Goal: Transaction & Acquisition: Purchase product/service

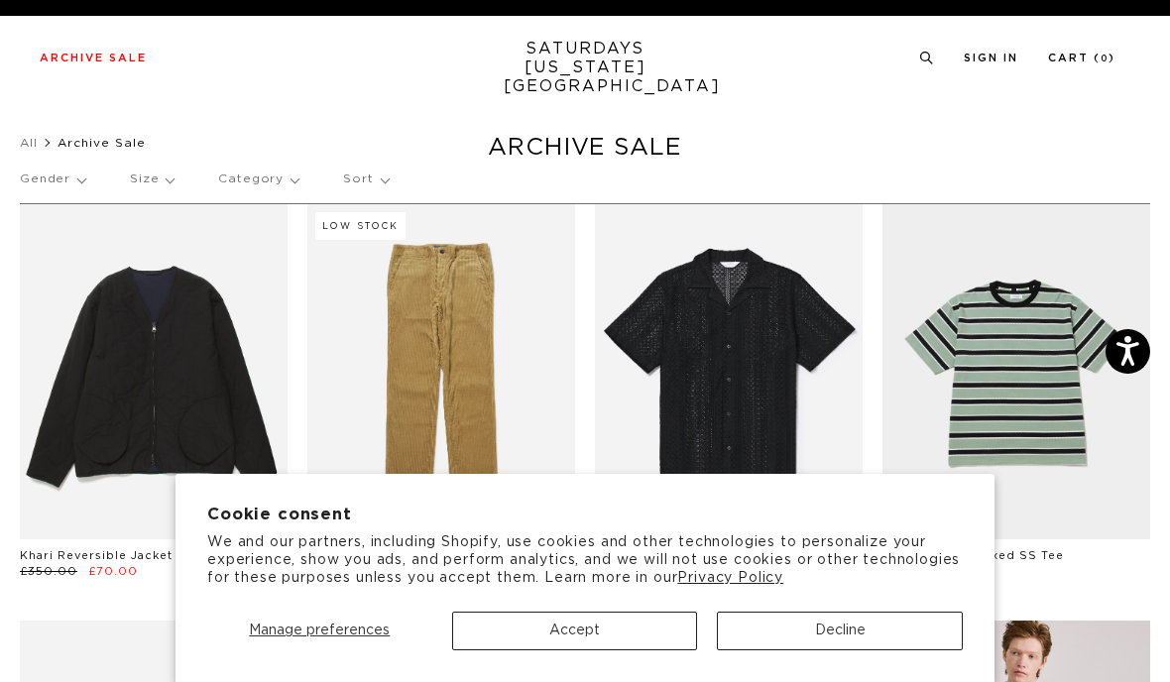
click at [571, 623] on button "Accept" at bounding box center [575, 631] width 246 height 39
click at [554, 625] on button "Accept" at bounding box center [575, 631] width 246 height 39
click at [804, 621] on button "Decline" at bounding box center [840, 631] width 246 height 39
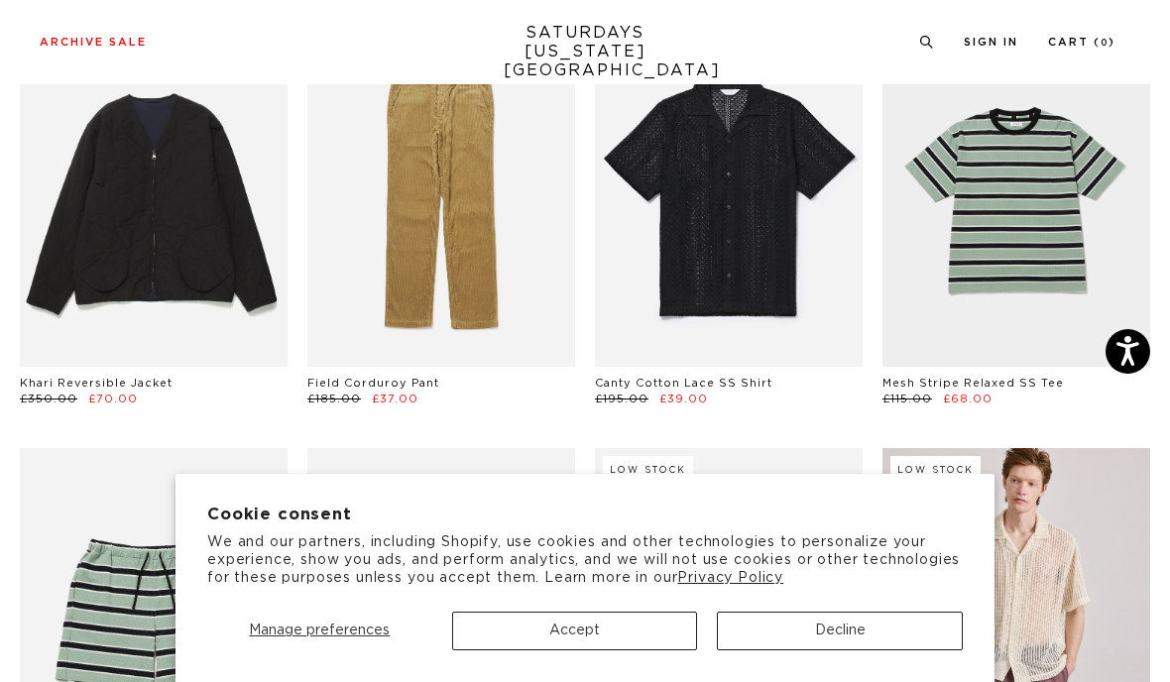
scroll to position [171, 0]
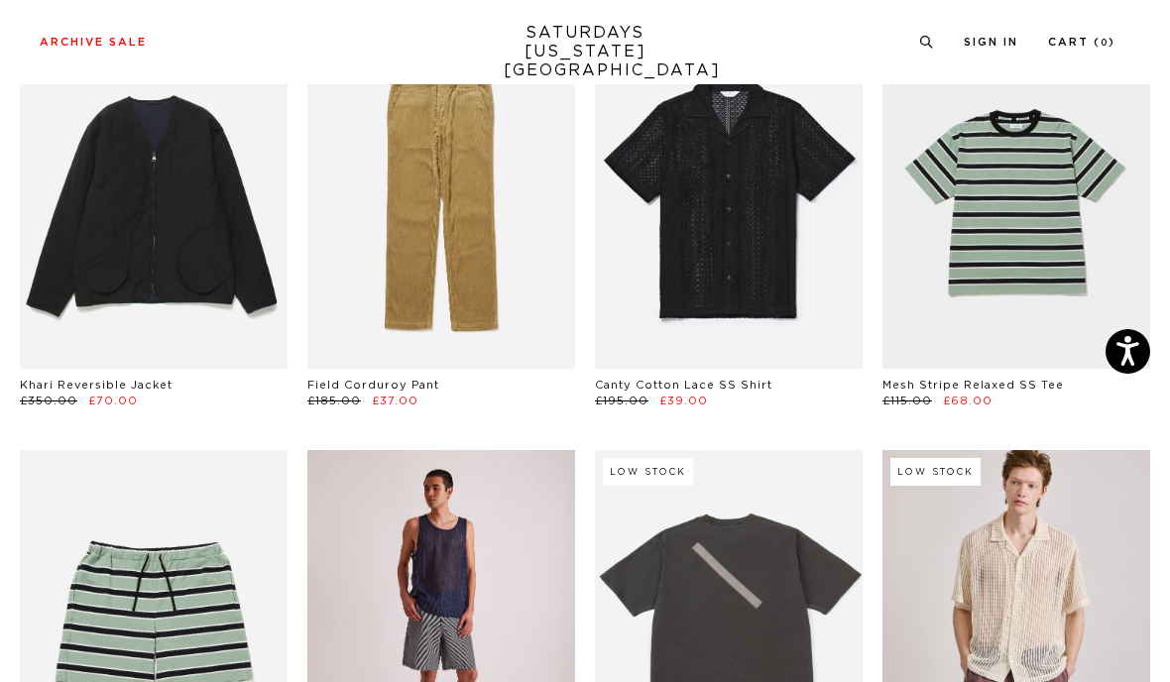
click at [543, 681] on link at bounding box center [441, 617] width 268 height 335
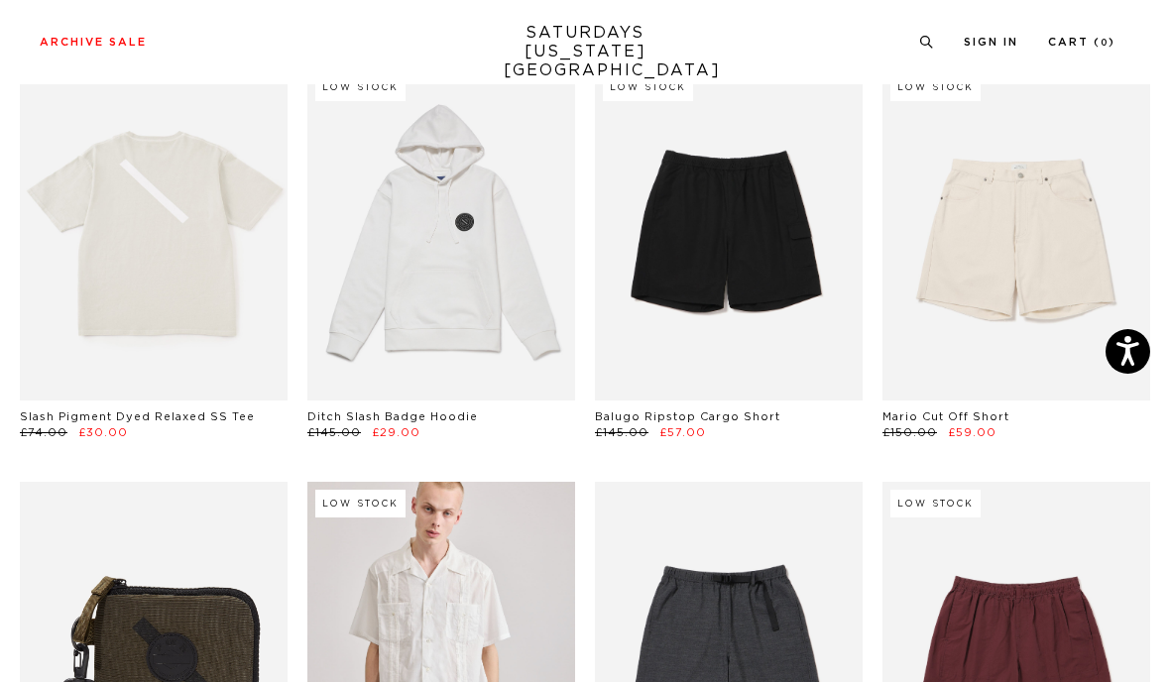
scroll to position [1790, 0]
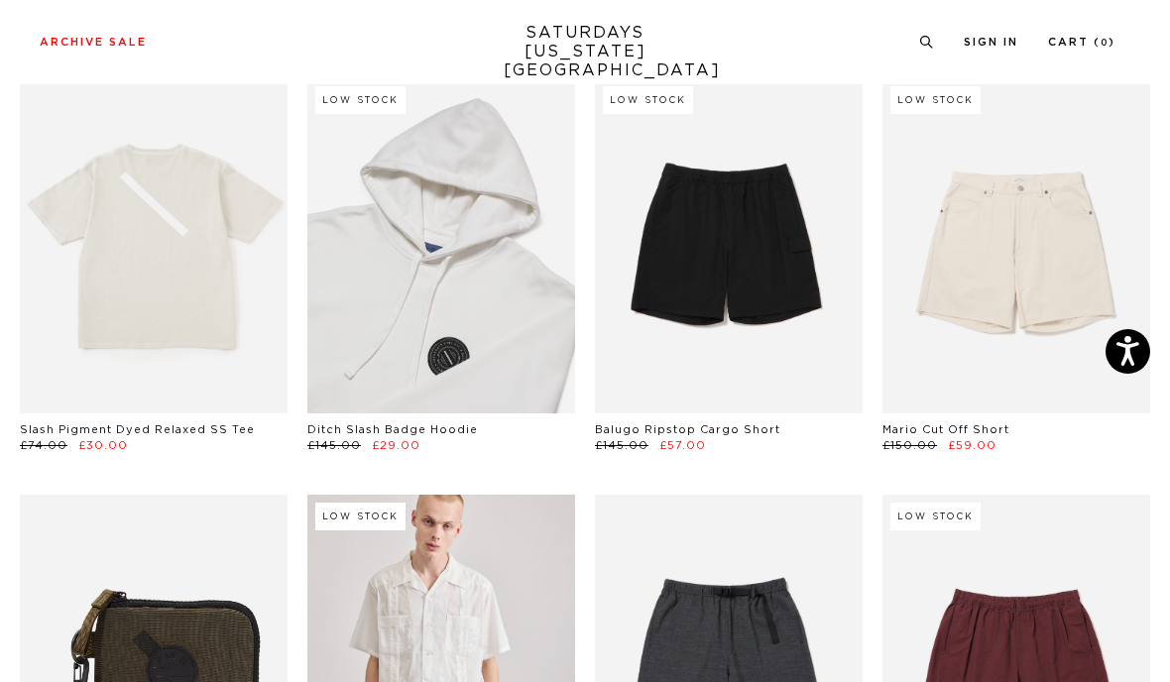
click at [390, 303] on link at bounding box center [441, 245] width 268 height 335
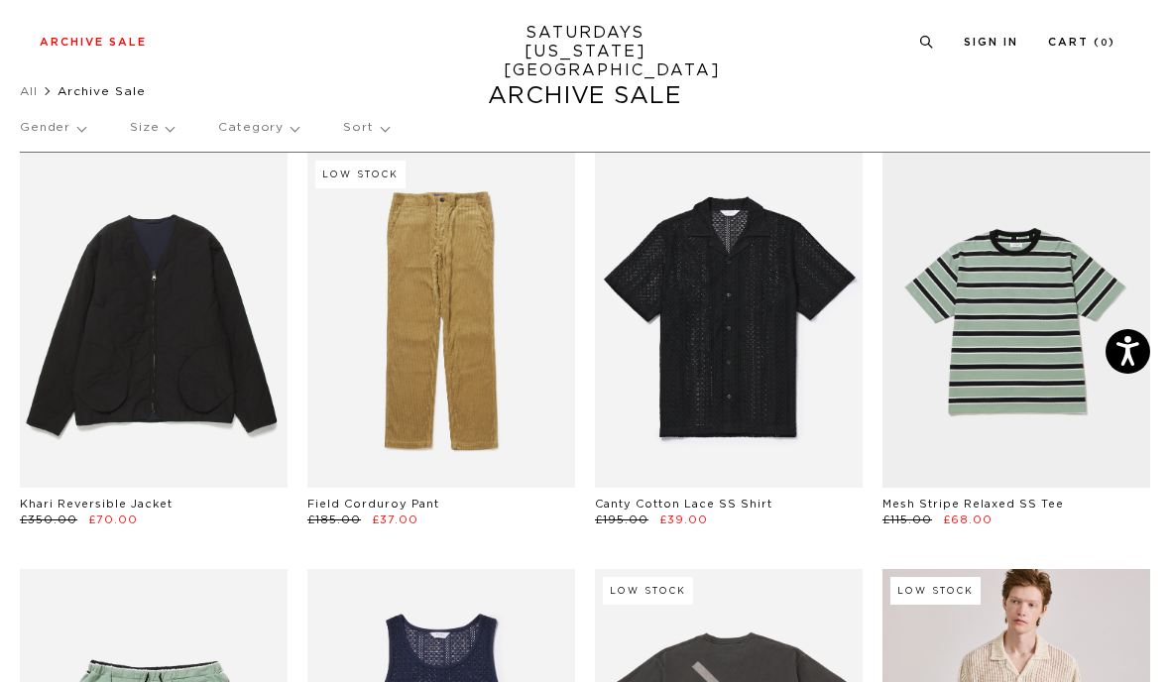
scroll to position [0, 0]
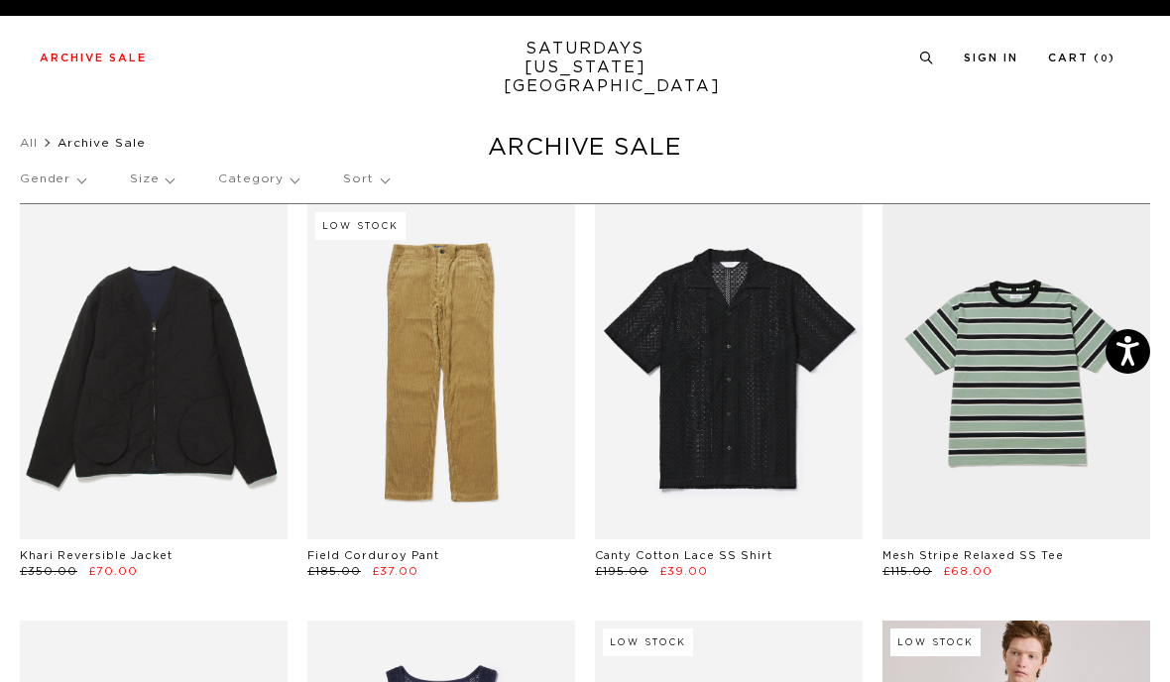
click at [144, 175] on p "Size" at bounding box center [152, 180] width 44 height 46
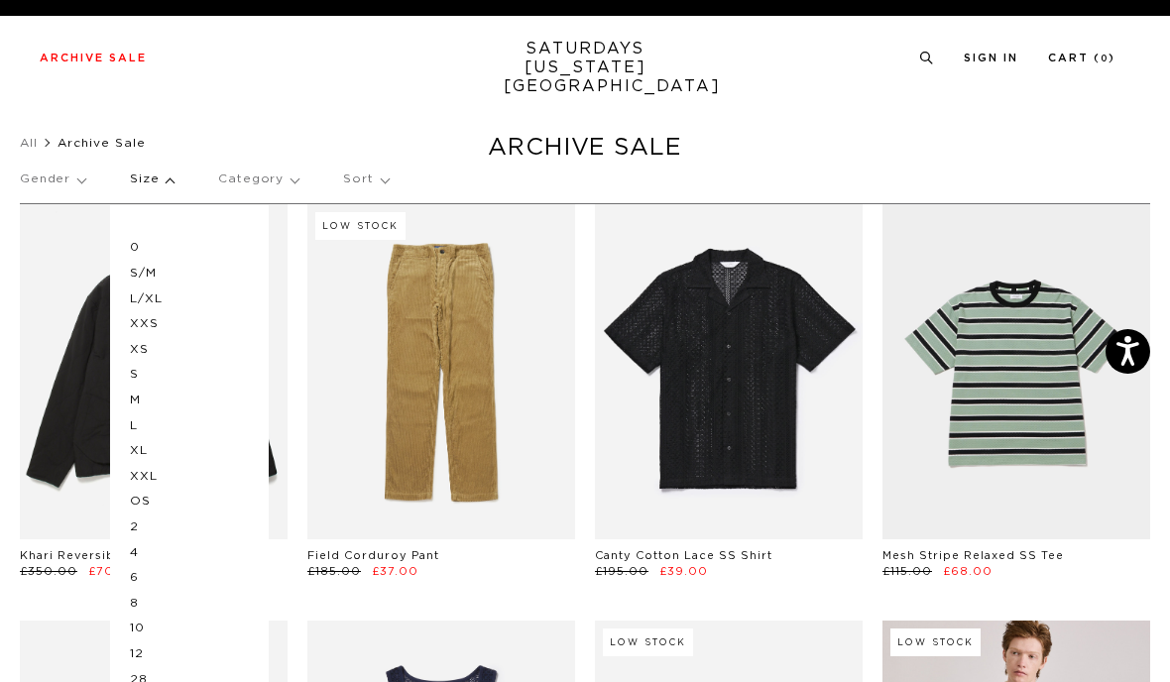
click at [130, 427] on p "L" at bounding box center [189, 427] width 119 height 26
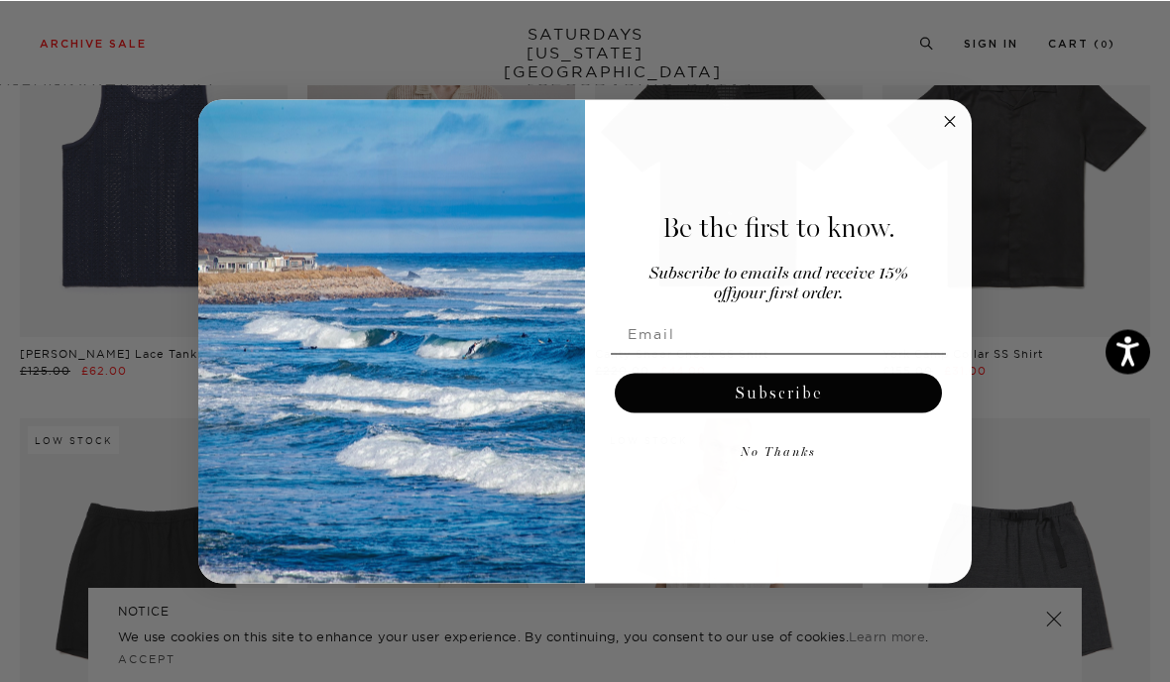
scroll to position [700, 0]
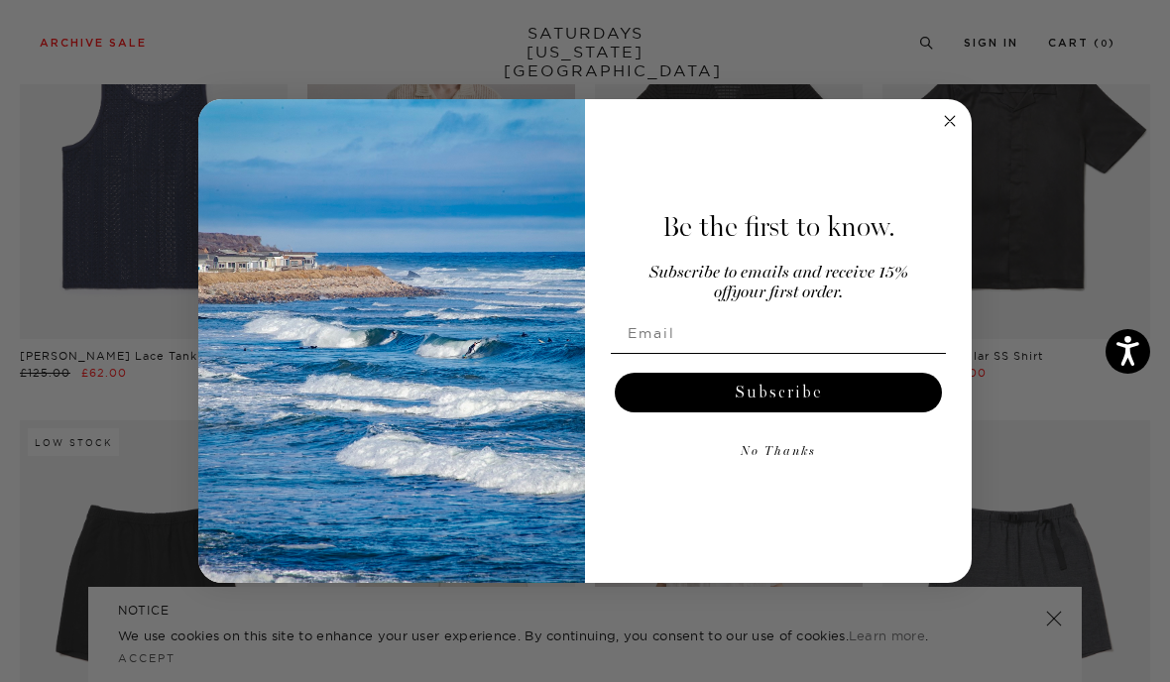
click at [950, 116] on circle "Close dialog" at bounding box center [950, 121] width 23 height 23
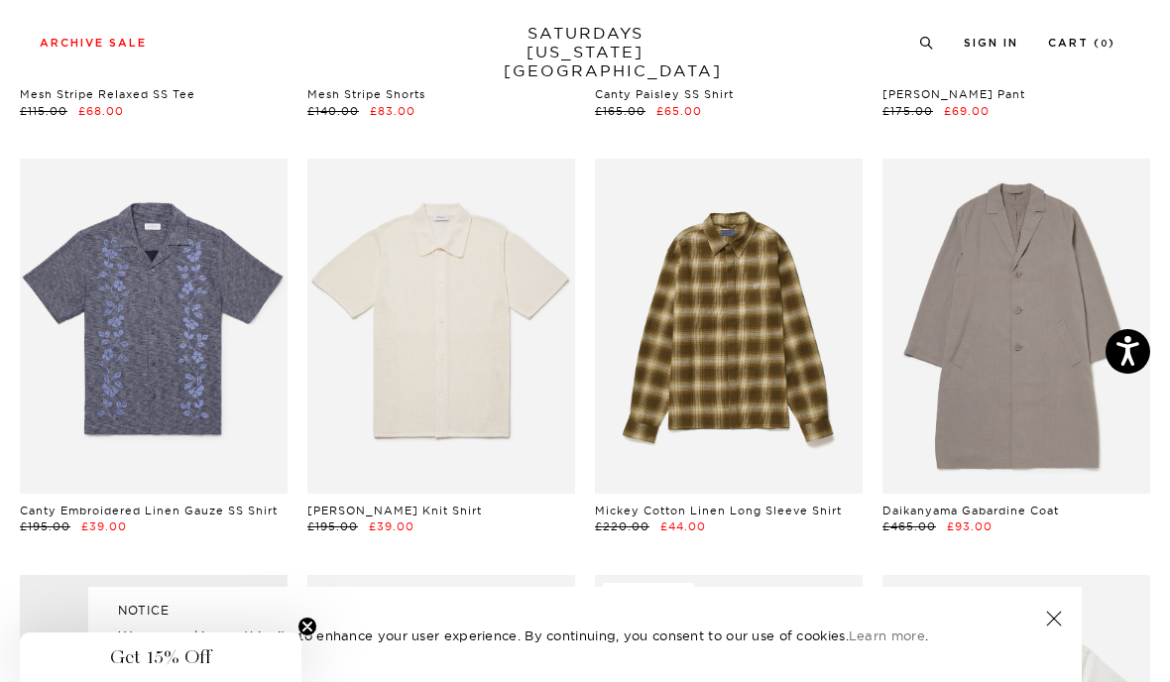
scroll to position [2650, 0]
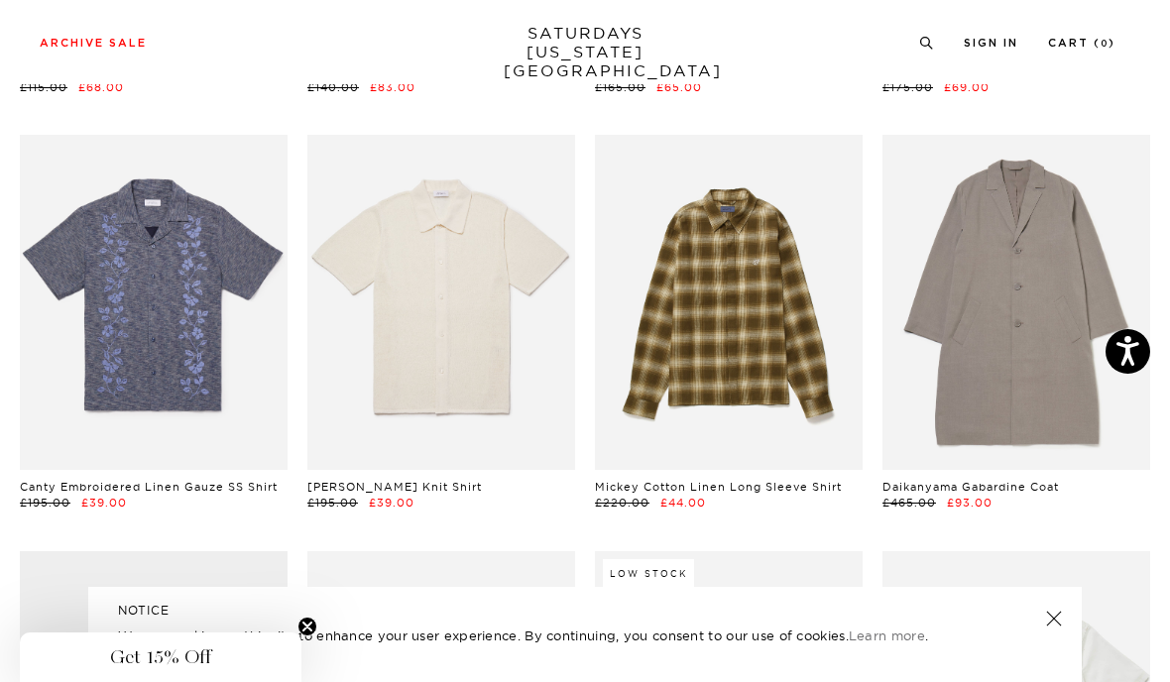
click at [309, 637] on circle "Close teaser" at bounding box center [308, 627] width 19 height 19
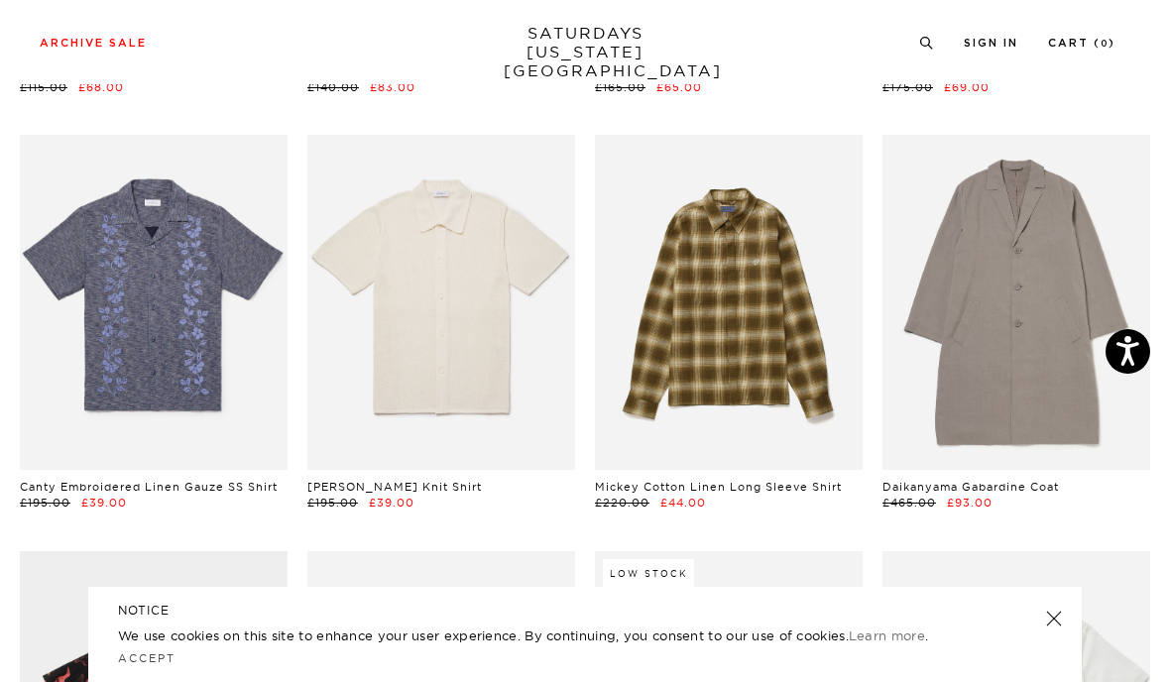
click at [1049, 633] on link at bounding box center [1054, 619] width 28 height 28
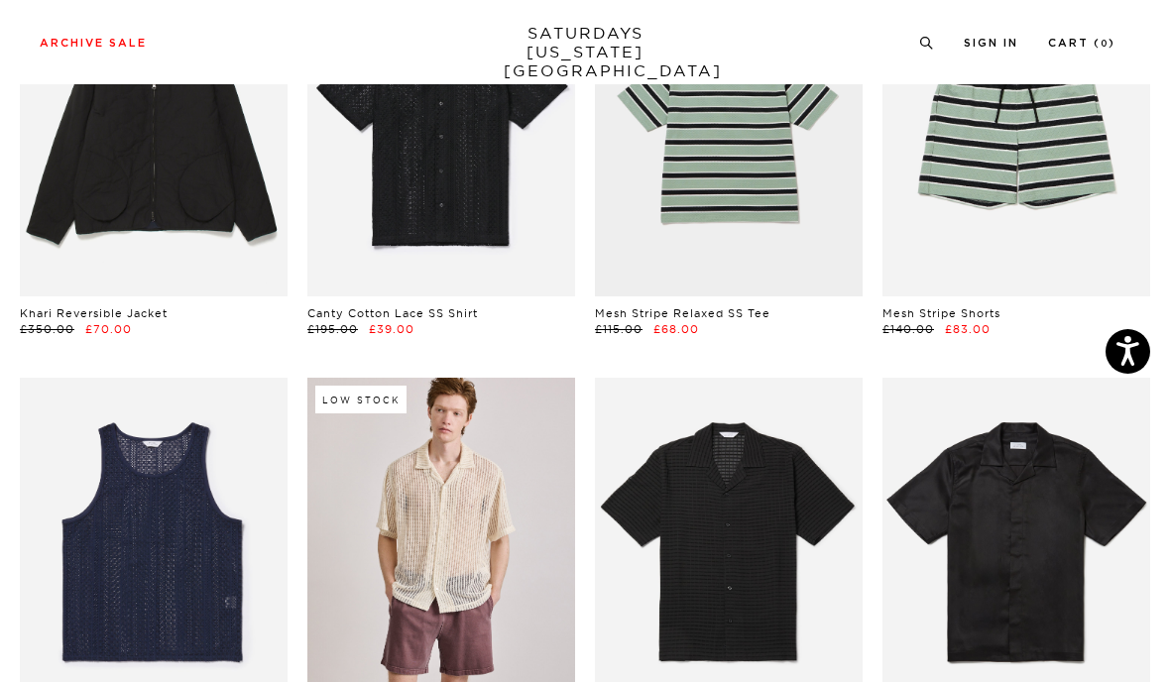
scroll to position [0, 0]
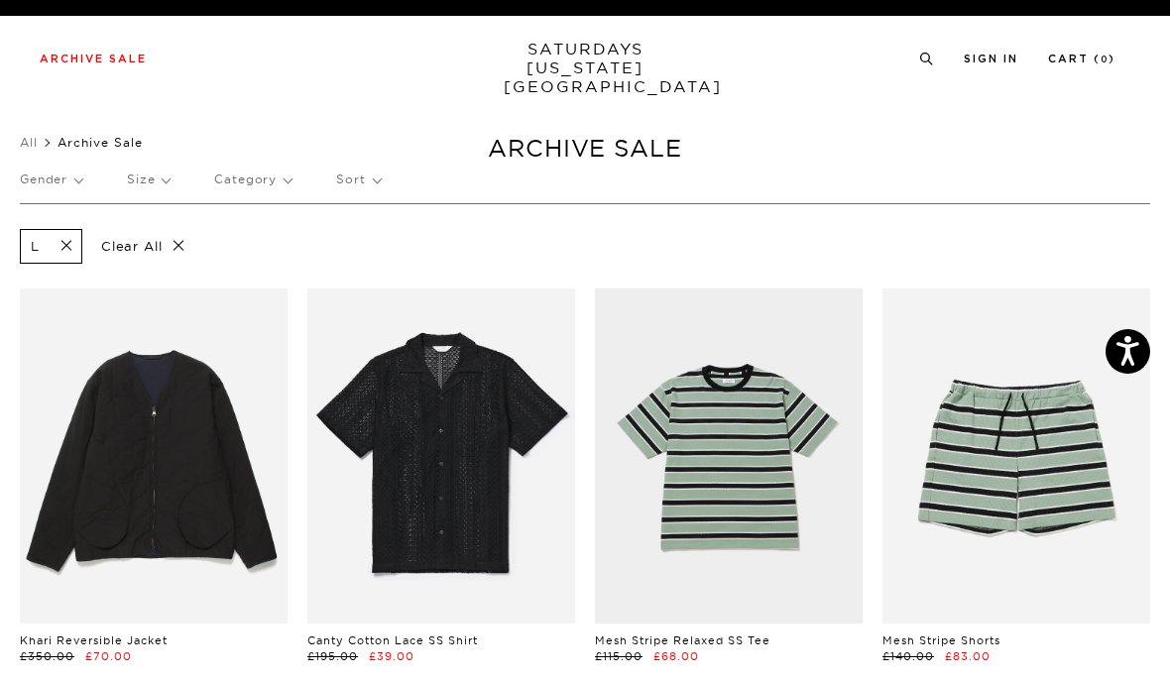
click at [57, 183] on p "Gender" at bounding box center [51, 180] width 62 height 46
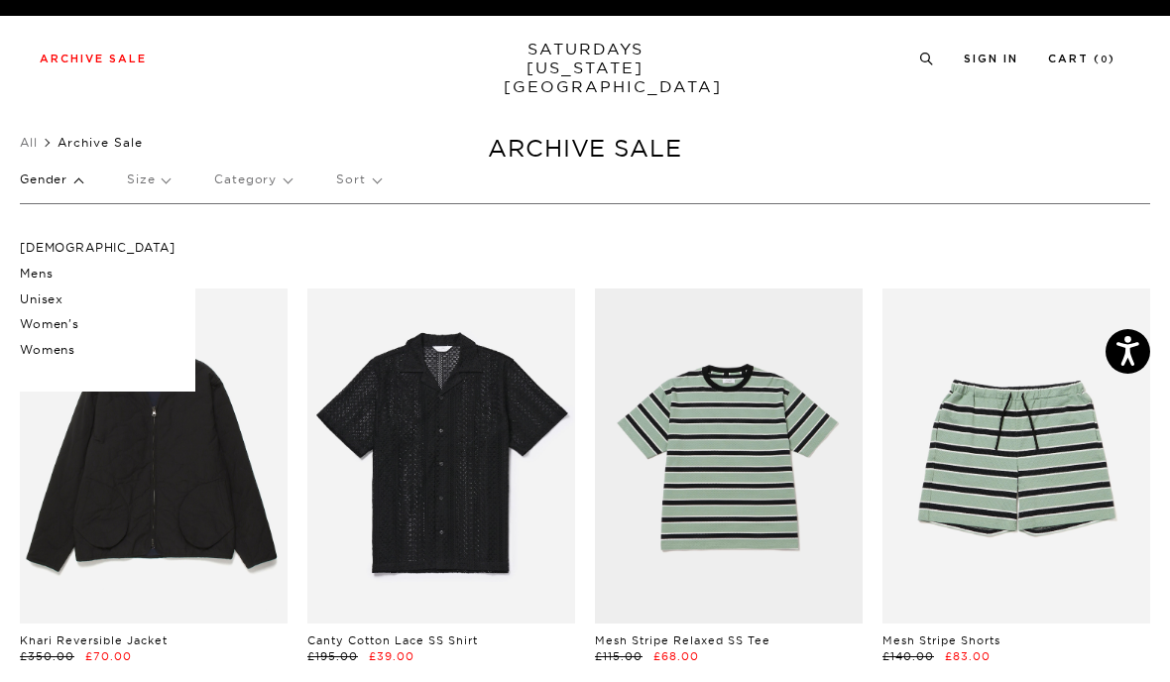
click at [25, 247] on p "[DEMOGRAPHIC_DATA]" at bounding box center [98, 248] width 156 height 26
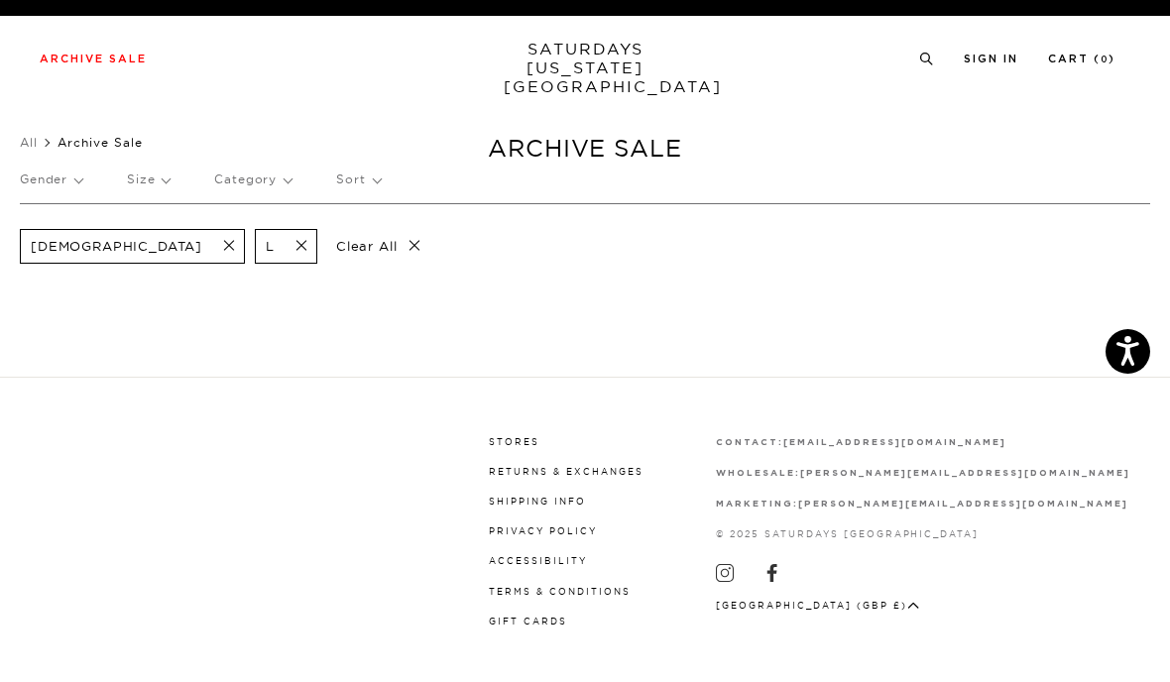
click at [251, 176] on p "Category" at bounding box center [252, 180] width 77 height 46
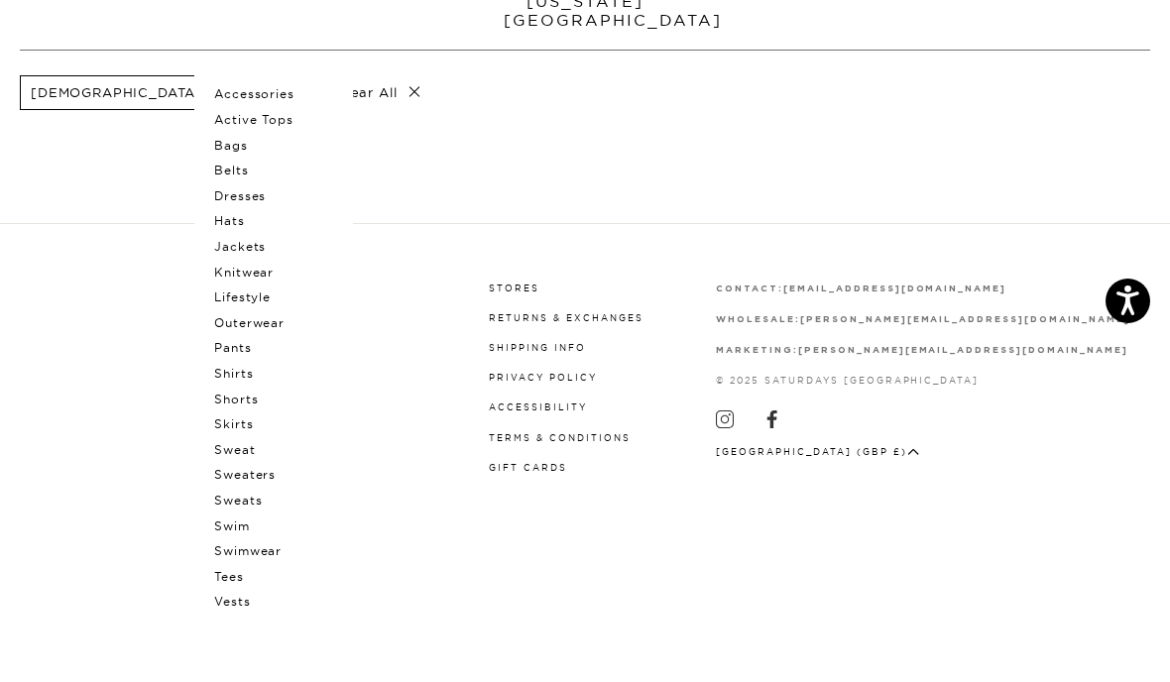
scroll to position [104, 0]
click at [233, 512] on p "Sweaters" at bounding box center [273, 525] width 119 height 26
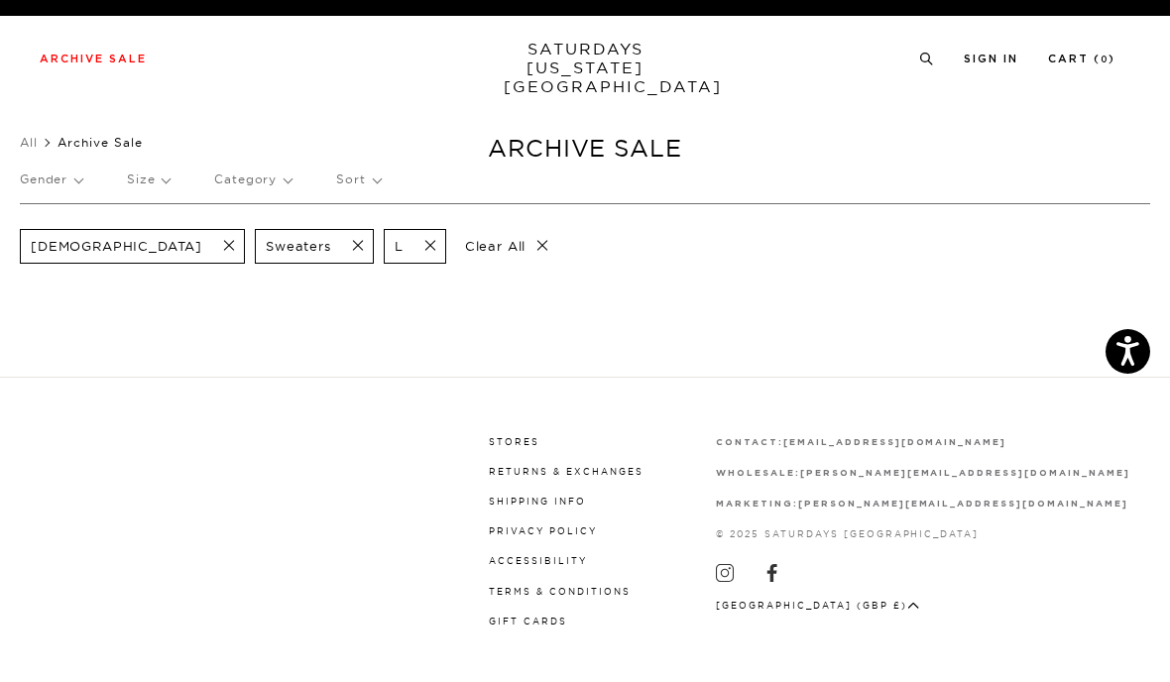
click at [331, 237] on span at bounding box center [352, 246] width 42 height 19
click at [202, 242] on span at bounding box center [223, 246] width 42 height 19
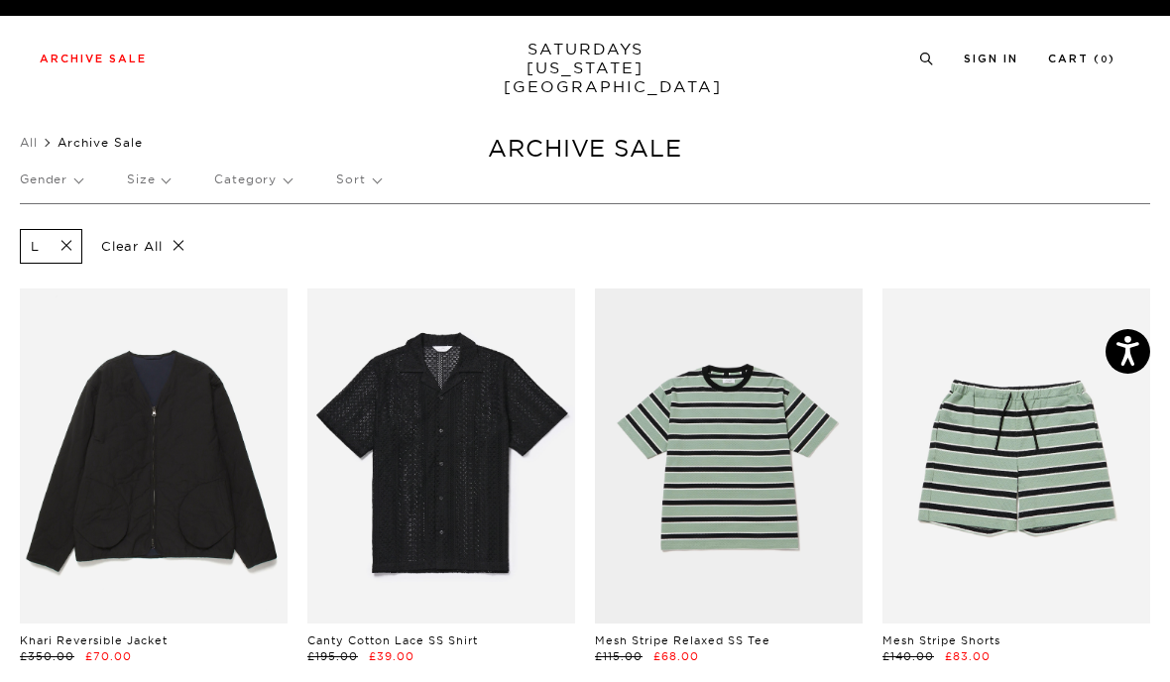
click at [41, 177] on p "Gender" at bounding box center [51, 180] width 62 height 46
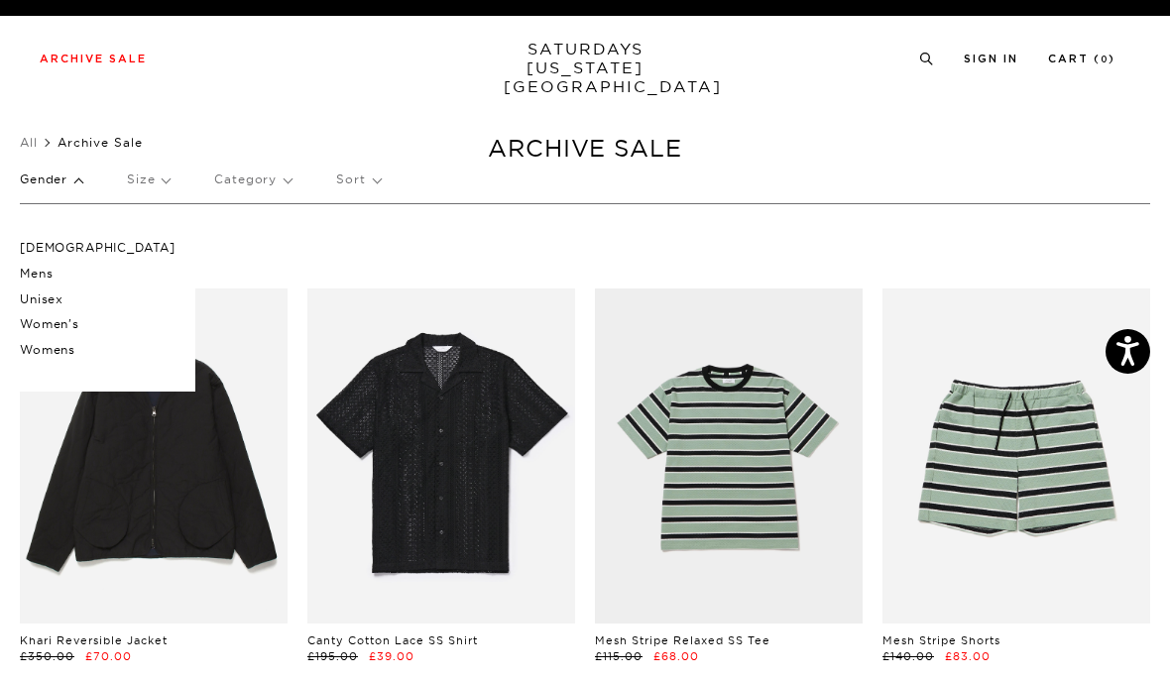
click at [33, 293] on p "Unisex" at bounding box center [98, 300] width 156 height 26
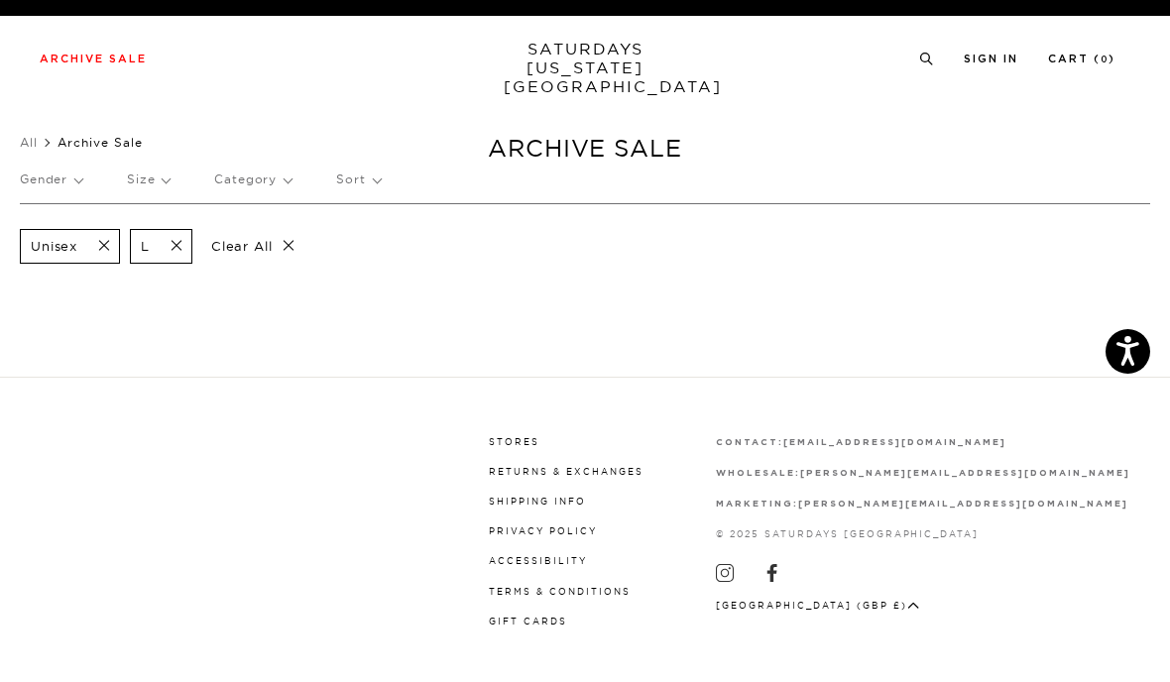
click at [177, 239] on span at bounding box center [171, 246] width 42 height 19
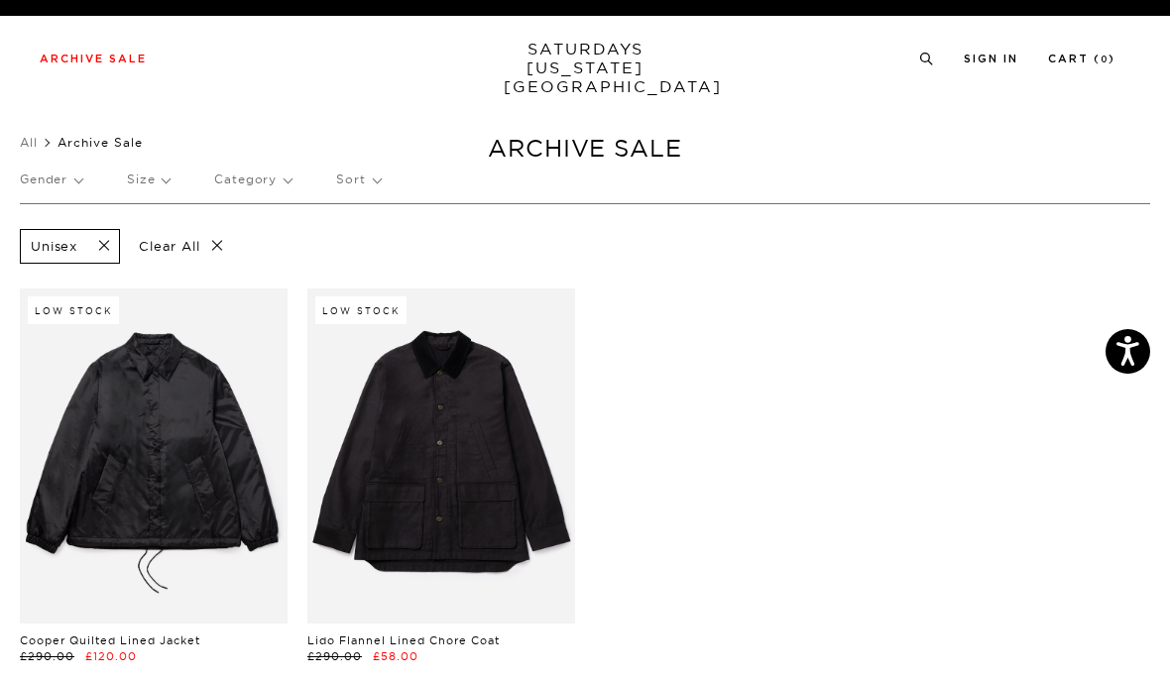
click at [108, 241] on span at bounding box center [98, 246] width 42 height 19
click at [109, 238] on span at bounding box center [98, 246] width 42 height 19
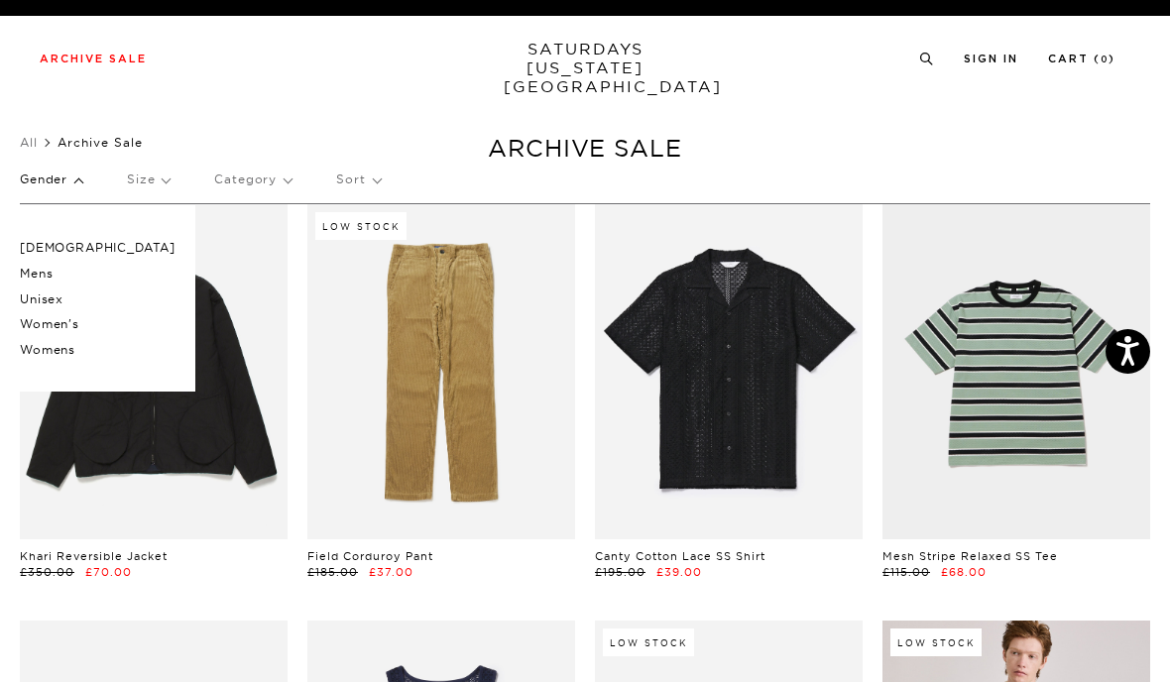
click at [206, 135] on ul "All Archive Sale" at bounding box center [585, 143] width 1131 height 20
click at [167, 175] on p "Size" at bounding box center [148, 180] width 43 height 46
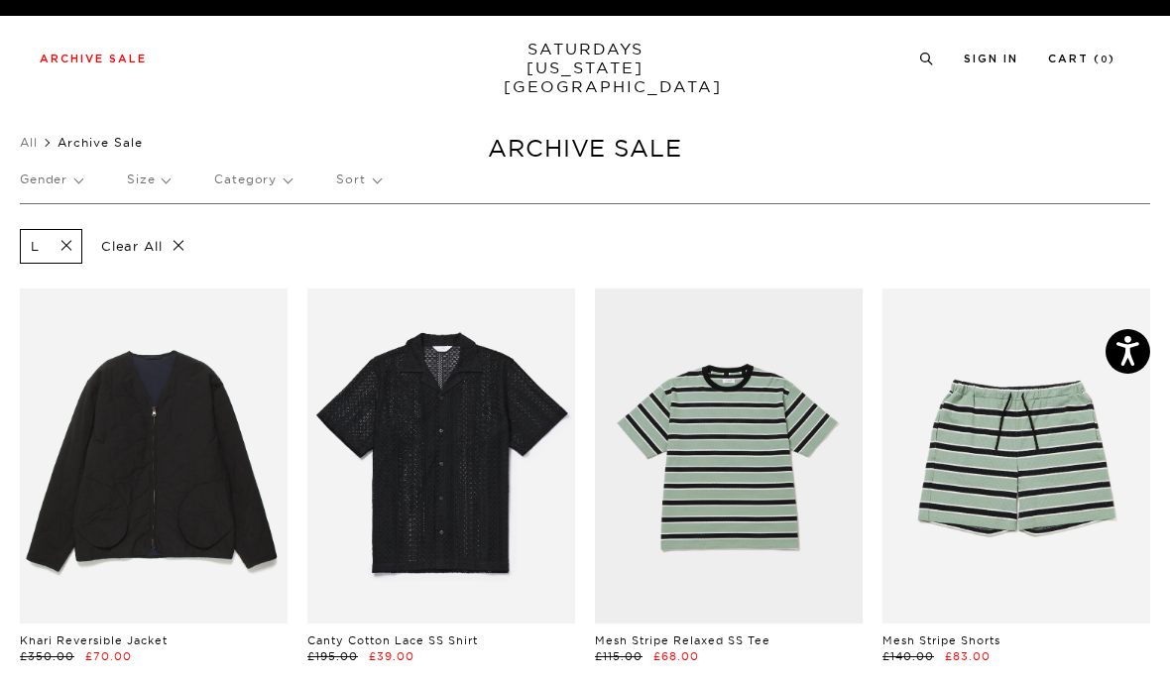
click at [354, 177] on p "Sort" at bounding box center [358, 180] width 44 height 46
click at [357, 269] on p "Price (Highest-lowest)" at bounding box center [412, 274] width 152 height 26
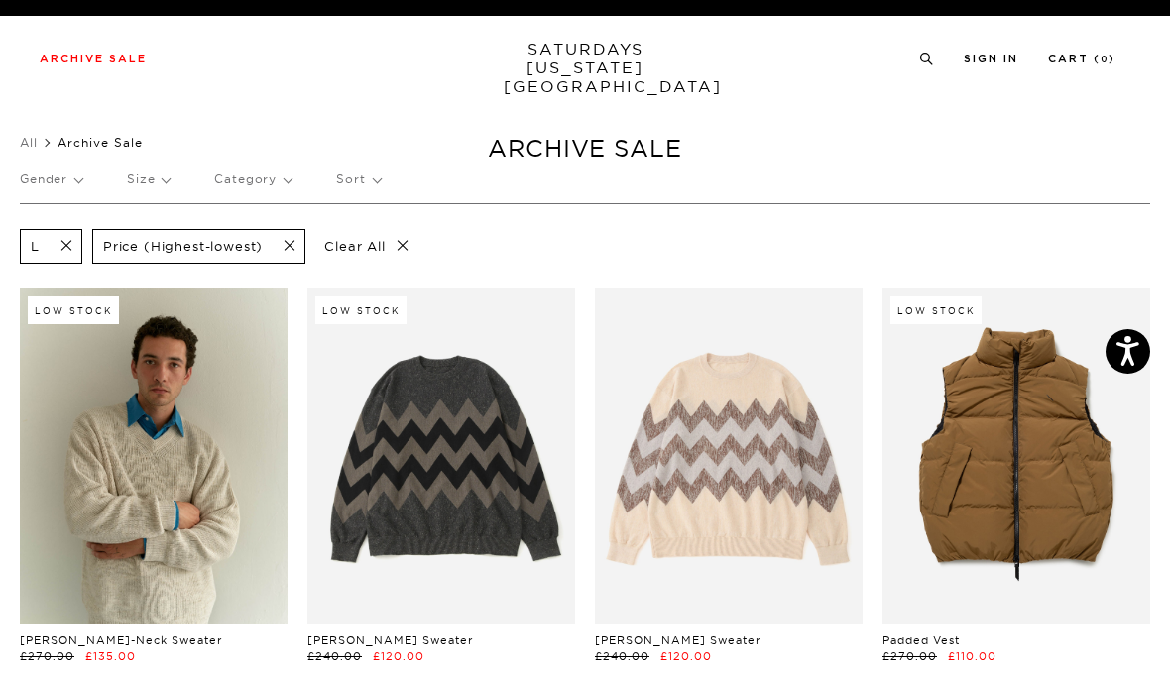
click at [564, 71] on link "SATURDAYS [US_STATE][GEOGRAPHIC_DATA]" at bounding box center [586, 68] width 164 height 57
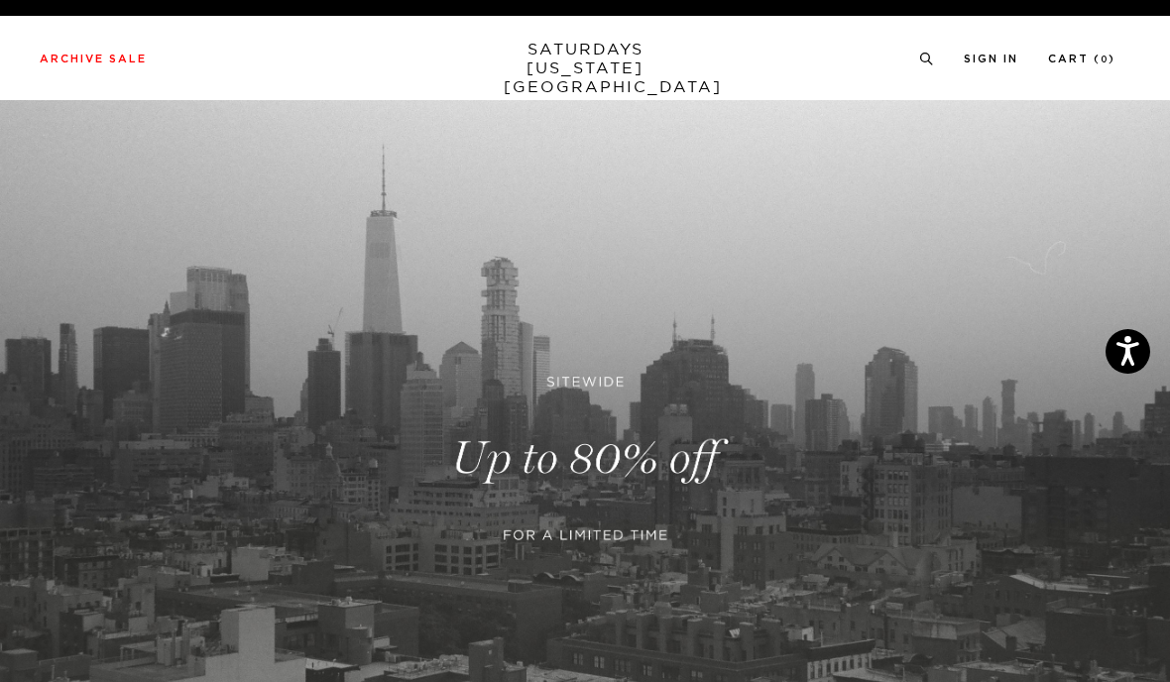
click at [483, 224] on link at bounding box center [585, 458] width 1170 height 717
click at [462, 462] on link at bounding box center [585, 458] width 1170 height 717
click at [559, 59] on link "SATURDAYS NEW YORK CITY" at bounding box center [586, 68] width 164 height 57
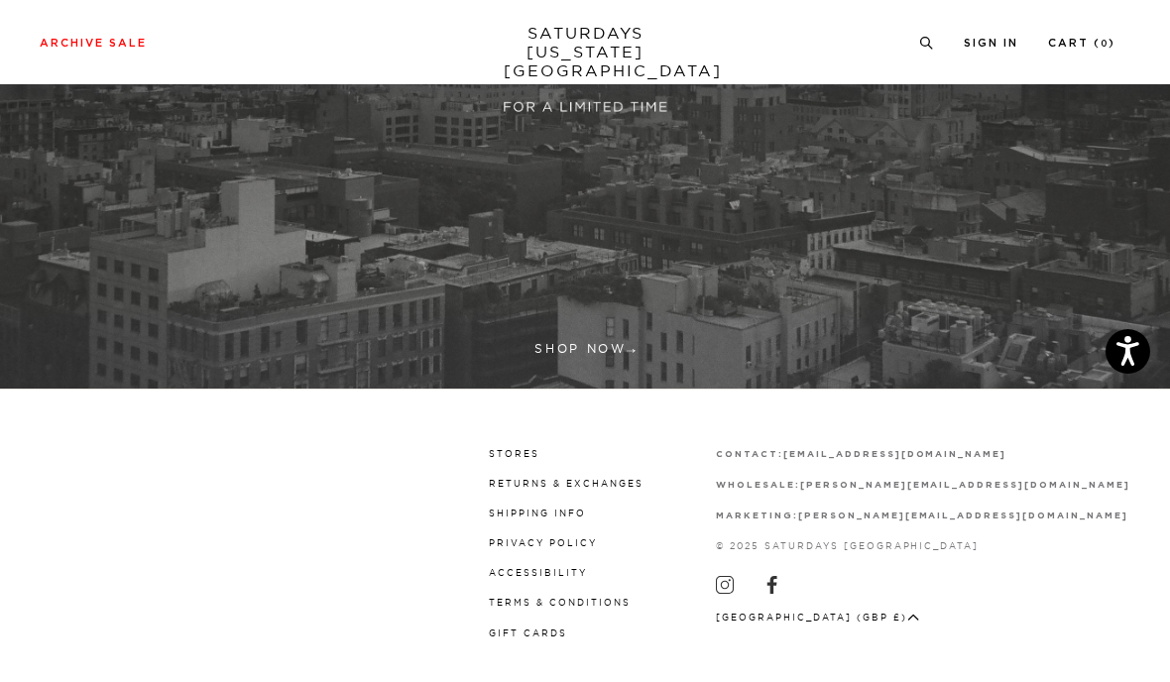
scroll to position [426, 0]
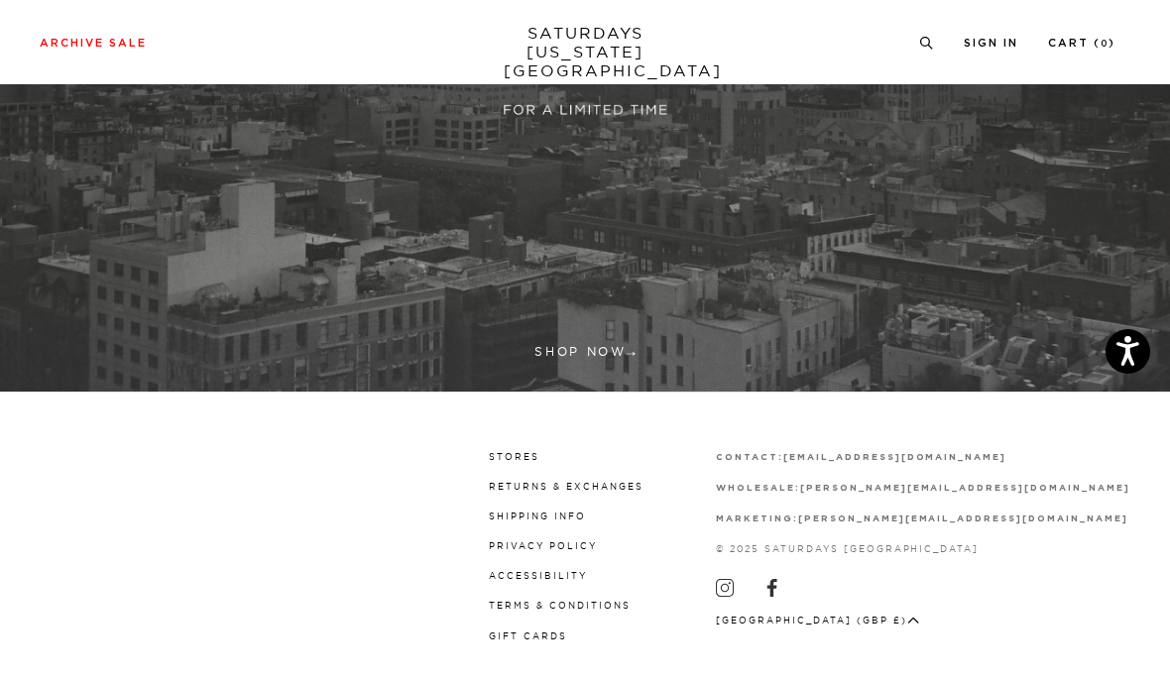
click at [473, 496] on div "Stores Returns & Exchanges Shipping Info Privacy Policy Accessibility Terms & C…" at bounding box center [585, 544] width 1091 height 197
click at [540, 451] on link "Stores" at bounding box center [514, 456] width 51 height 11
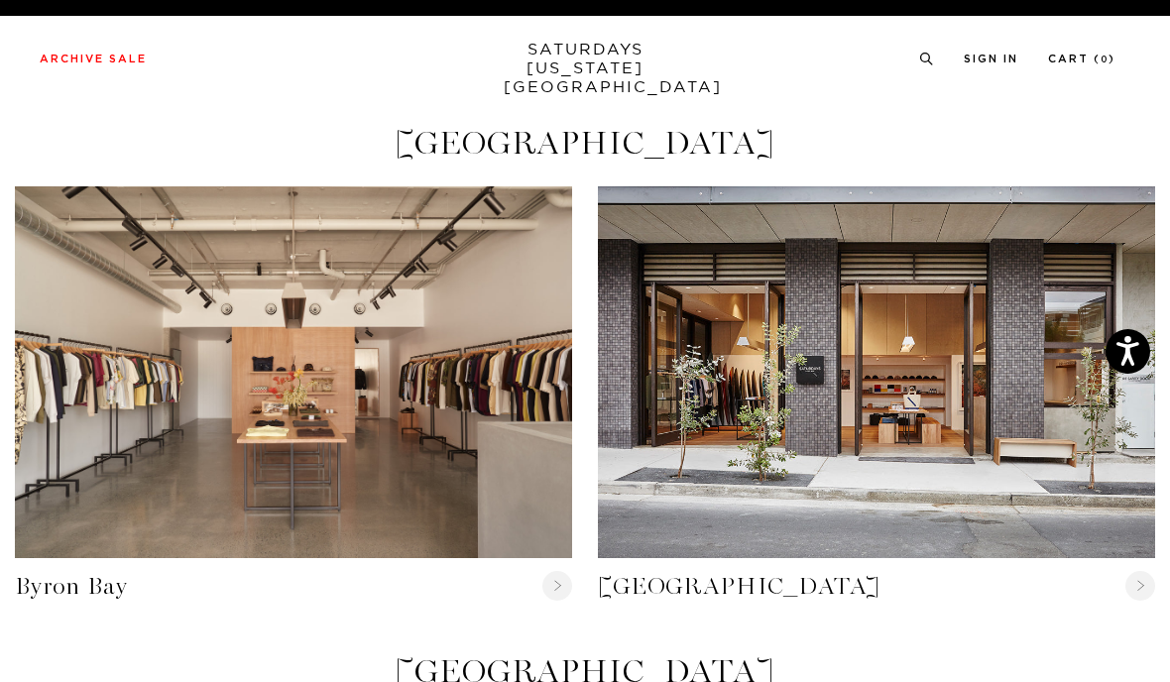
click at [563, 42] on link "SATURDAYS [US_STATE][GEOGRAPHIC_DATA]" at bounding box center [586, 68] width 164 height 57
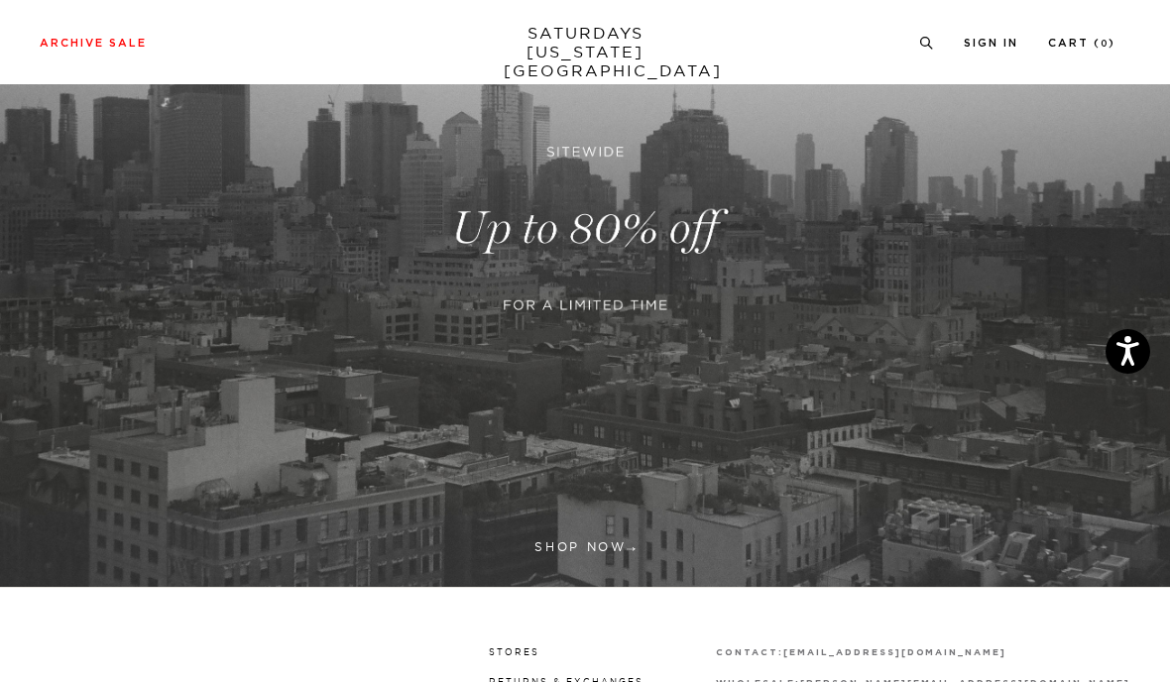
scroll to position [229, 0]
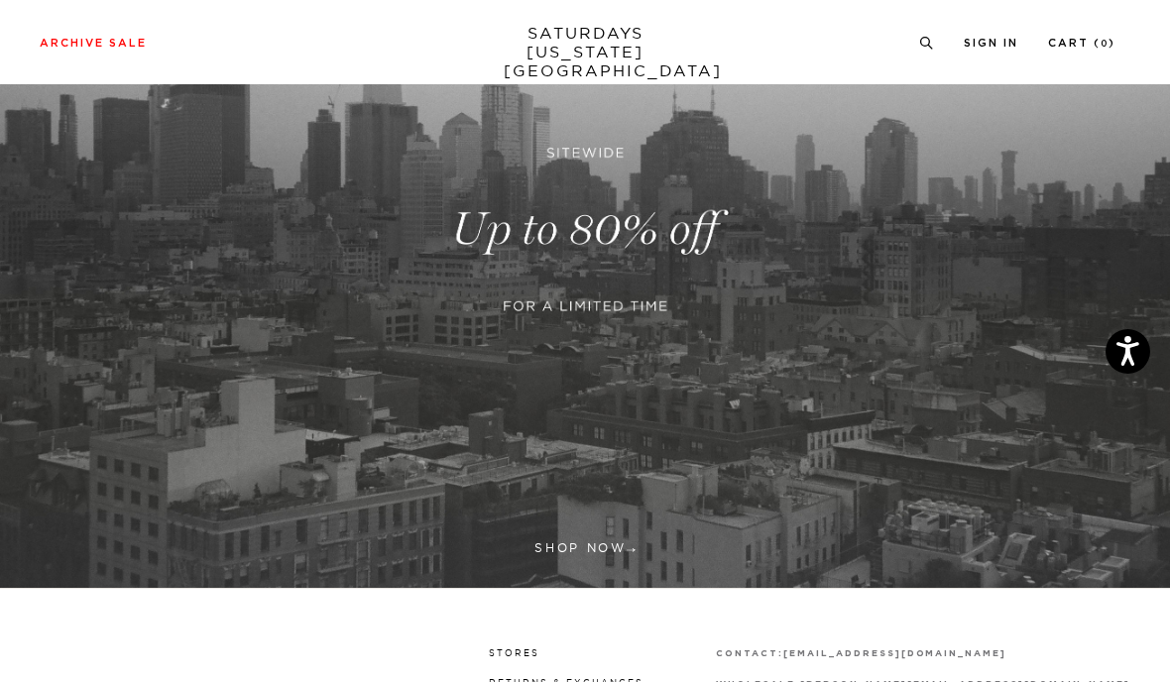
click at [575, 541] on link at bounding box center [585, 229] width 1170 height 717
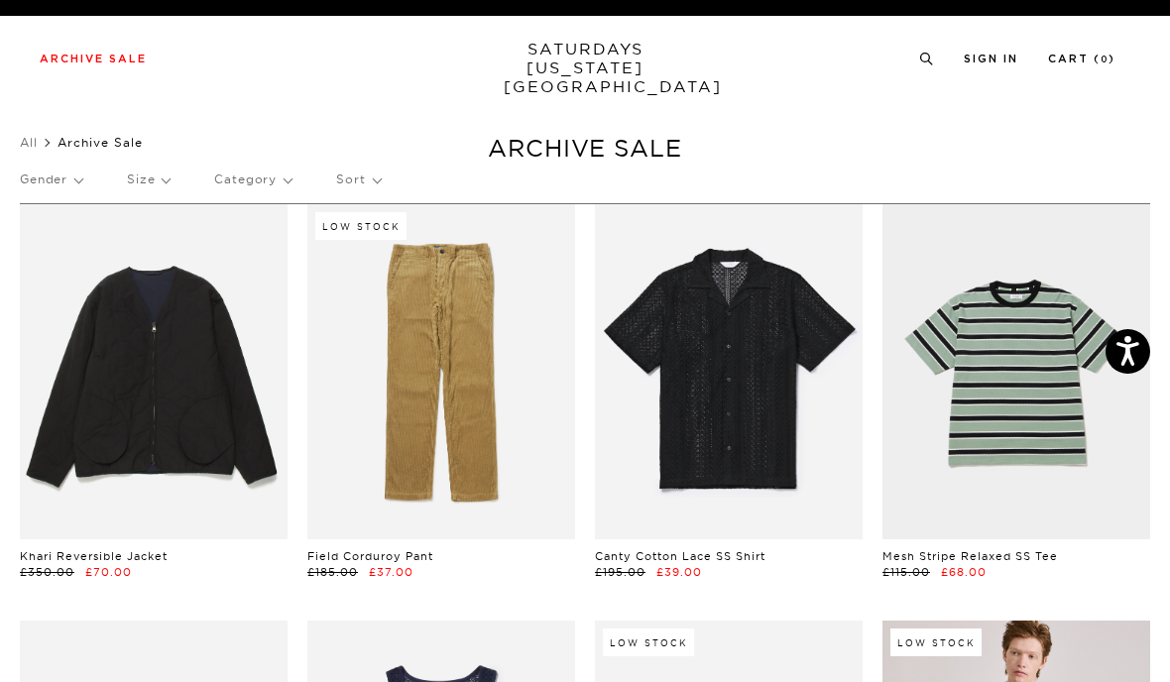
click at [570, 64] on link "SATURDAYS NEW YORK CITY" at bounding box center [586, 68] width 164 height 57
click at [35, 143] on link "All" at bounding box center [29, 142] width 18 height 15
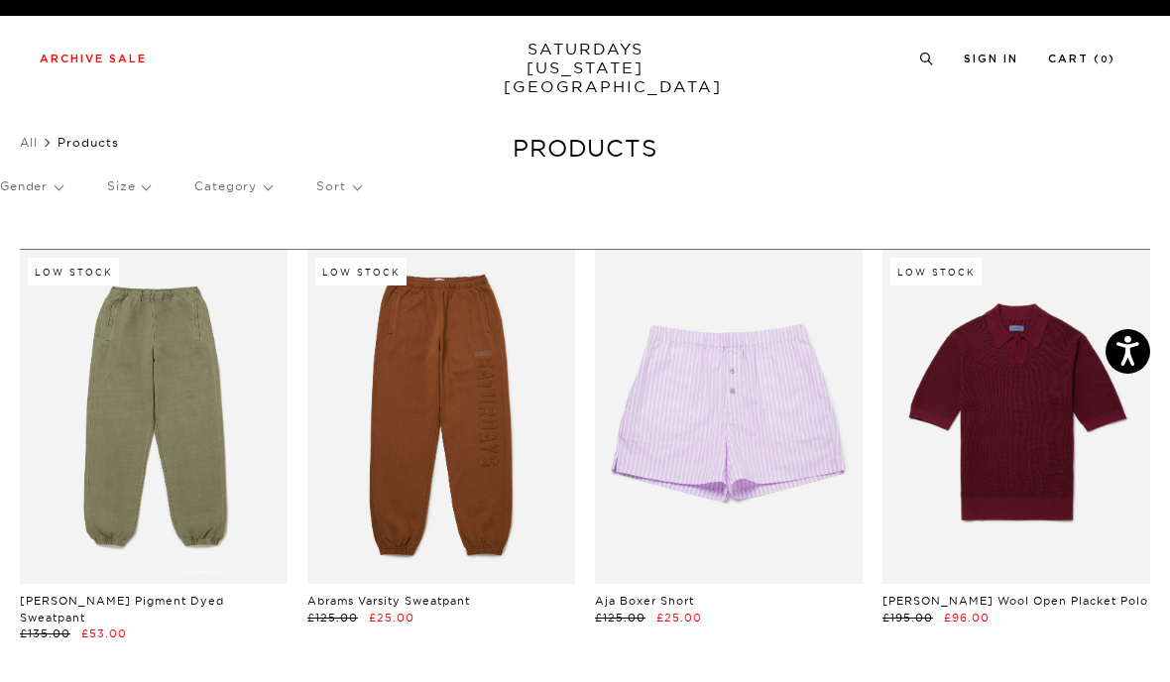
click at [5, 193] on p "Gender" at bounding box center [31, 187] width 62 height 46
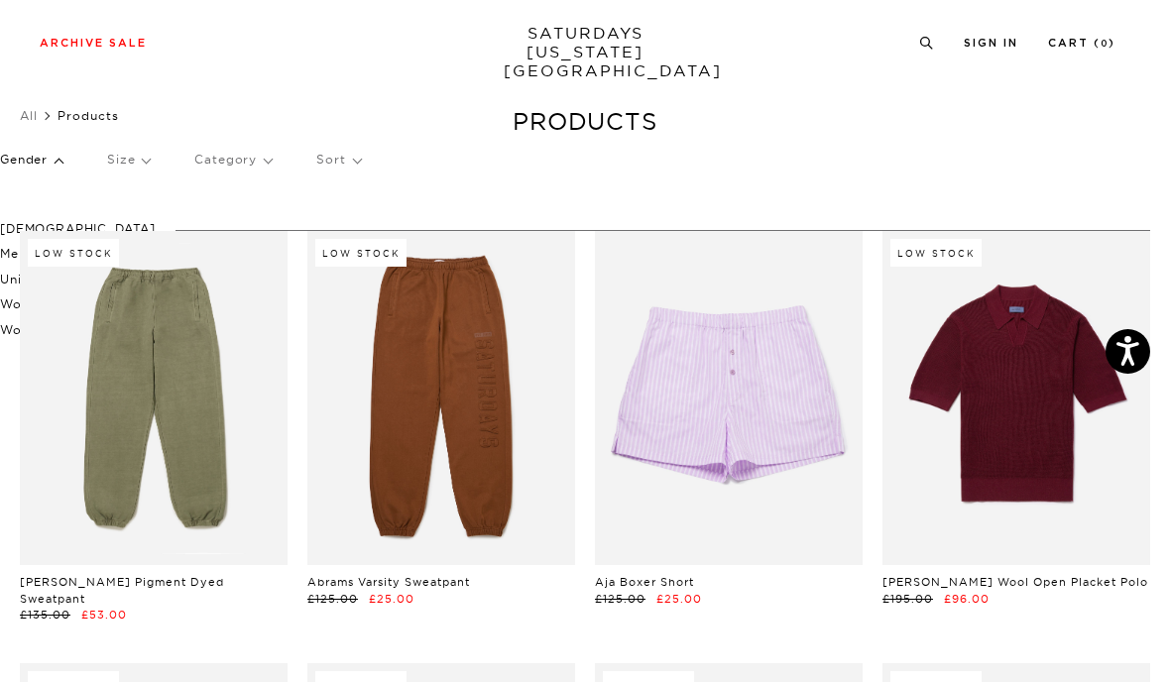
scroll to position [26, 0]
click at [1, 223] on p "[DEMOGRAPHIC_DATA]" at bounding box center [78, 230] width 156 height 26
